Goal: Information Seeking & Learning: Learn about a topic

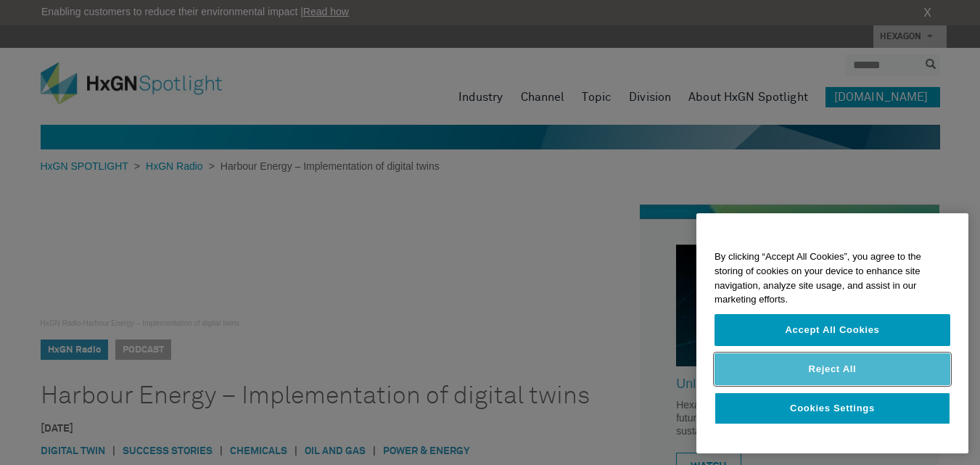
click at [784, 364] on button "Reject All" at bounding box center [832, 369] width 236 height 32
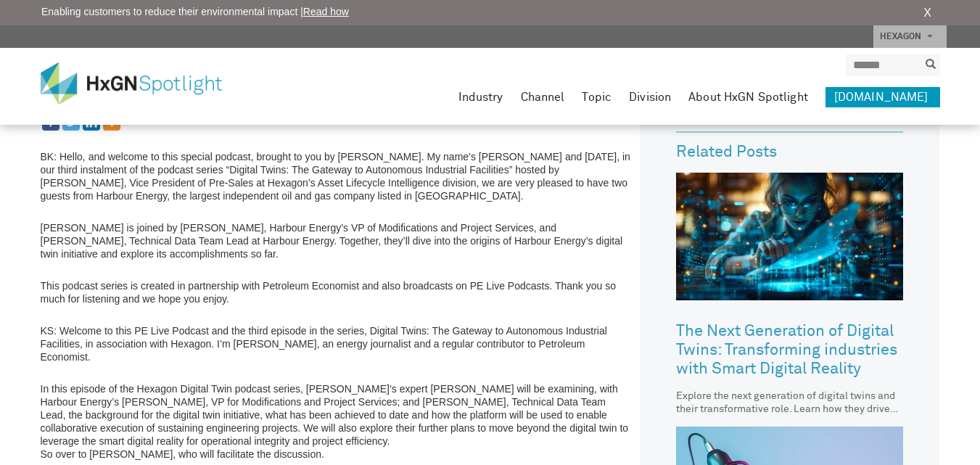
scroll to position [435, 0]
